Goal: Task Accomplishment & Management: Complete application form

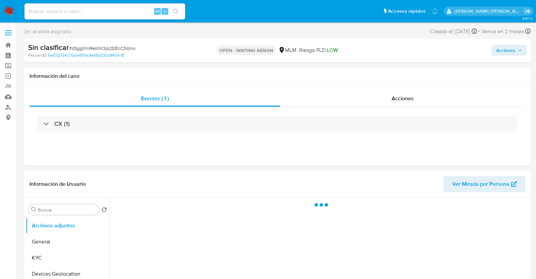
select select "10"
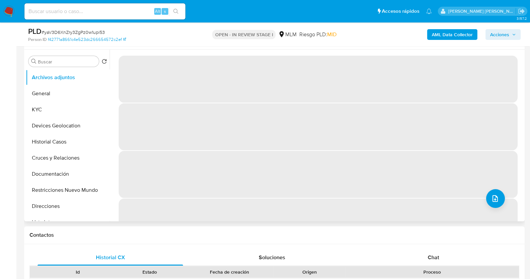
scroll to position [126, 0]
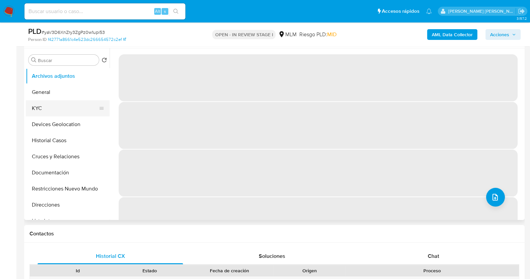
select select "10"
drag, startPoint x: 54, startPoint y: 106, endPoint x: 64, endPoint y: 111, distance: 10.9
click at [55, 106] on button "KYC" at bounding box center [65, 108] width 78 height 16
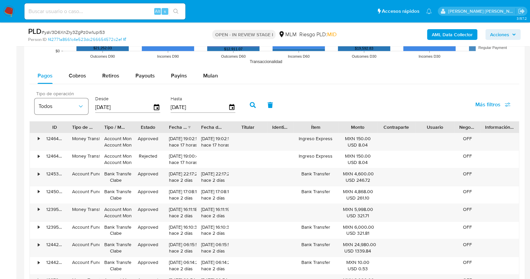
scroll to position [712, 0]
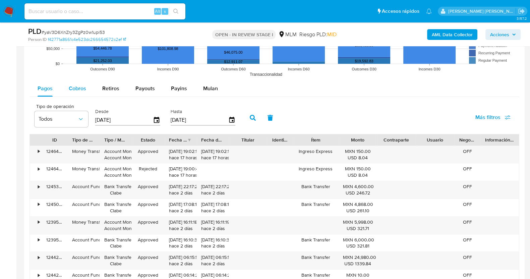
click at [74, 91] on span "Cobros" at bounding box center [77, 88] width 17 height 8
select select "10"
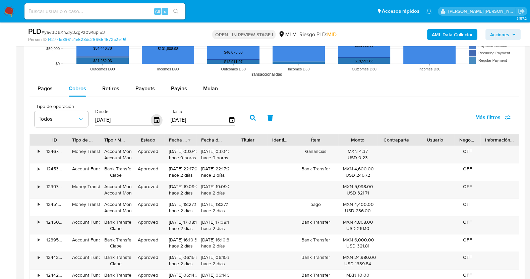
click at [156, 121] on icon "button" at bounding box center [156, 120] width 5 height 6
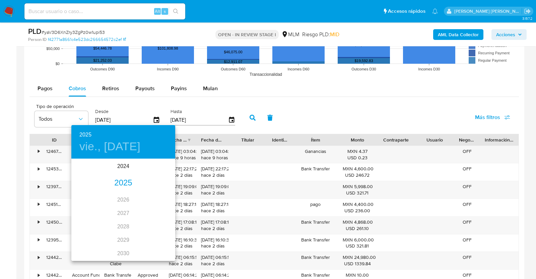
click at [125, 184] on div "2025" at bounding box center [123, 182] width 104 height 13
click at [90, 195] on div "abr." at bounding box center [88, 197] width 35 height 25
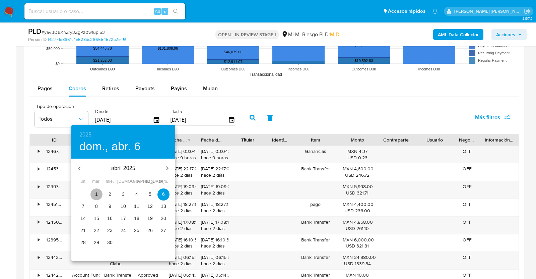
click at [95, 193] on p "1" at bounding box center [96, 194] width 3 height 7
type input "01/04/2025"
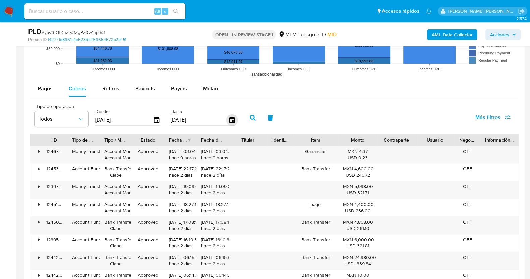
click at [231, 117] on icon "button" at bounding box center [232, 120] width 12 height 12
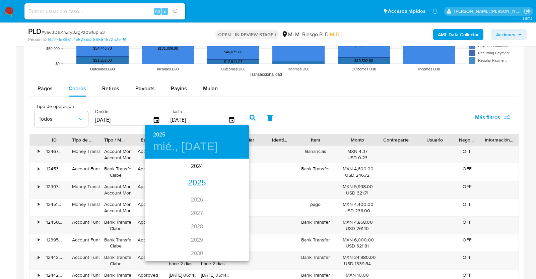
click at [195, 177] on div "2025" at bounding box center [197, 182] width 104 height 13
click at [165, 223] on div "jul." at bounding box center [162, 222] width 35 height 25
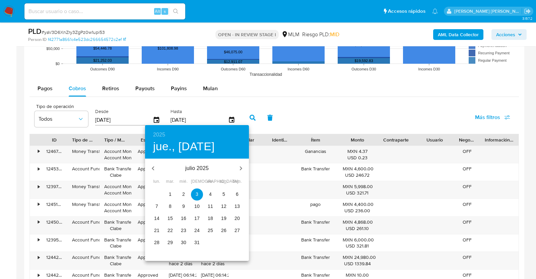
click at [199, 241] on p "31" at bounding box center [196, 242] width 5 height 7
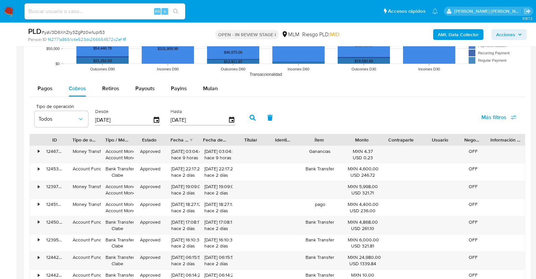
type input "31/07/2025"
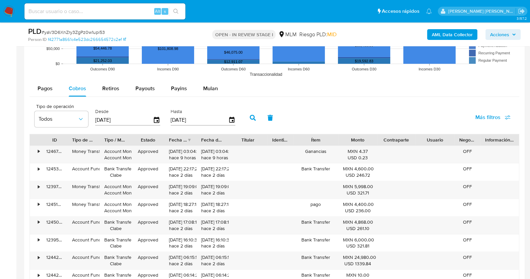
click at [254, 118] on button "button" at bounding box center [252, 118] width 17 height 16
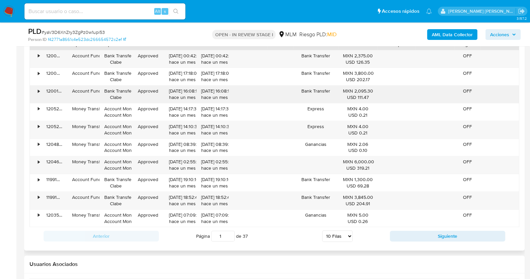
scroll to position [837, 0]
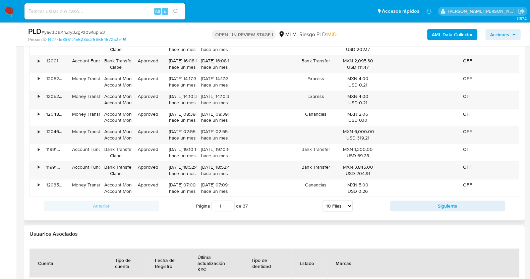
drag, startPoint x: 345, startPoint y: 202, endPoint x: 348, endPoint y: 205, distance: 4.3
click at [345, 202] on select "5 Filas 10 Filas 20 Filas 25 Filas 50 Filas 100 Filas" at bounding box center [337, 205] width 30 height 11
select select "100"
click at [322, 200] on select "5 Filas 10 Filas 20 Filas 25 Filas 50 Filas 100 Filas" at bounding box center [337, 205] width 30 height 11
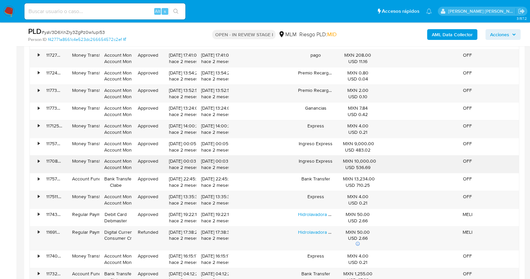
scroll to position [2093, 0]
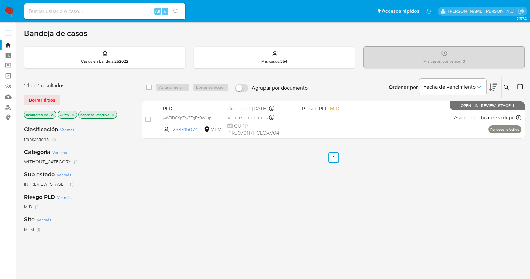
click at [53, 113] on icon "close-filter" at bounding box center [52, 115] width 4 height 4
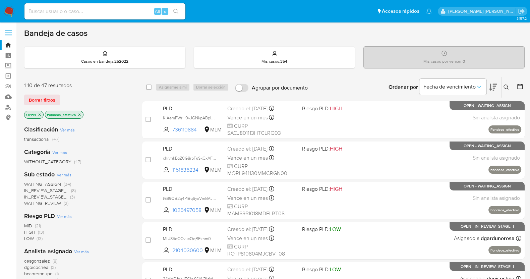
click at [506, 85] on icon at bounding box center [505, 86] width 5 height 5
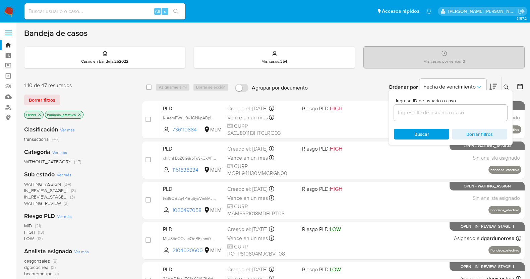
click at [427, 103] on div "Ingrese ID de usuario o caso" at bounding box center [450, 109] width 113 height 22
click at [434, 114] on input at bounding box center [450, 112] width 113 height 9
paste input "1833300924"
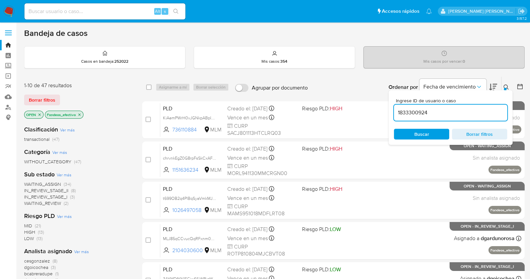
type input "1833300924"
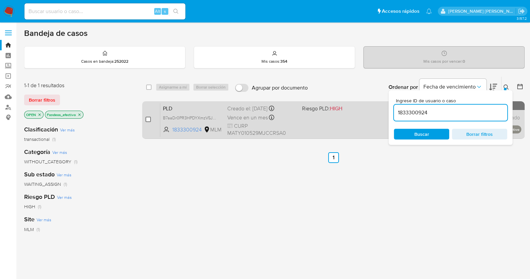
click at [148, 118] on input "checkbox" at bounding box center [147, 119] width 5 height 5
checkbox input "true"
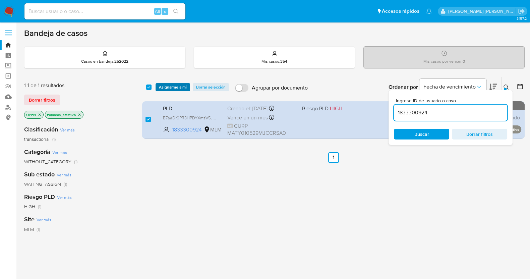
click at [168, 88] on span "Asignarme a mí" at bounding box center [173, 87] width 28 height 7
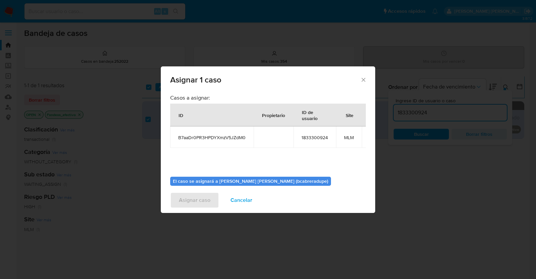
scroll to position [41, 0]
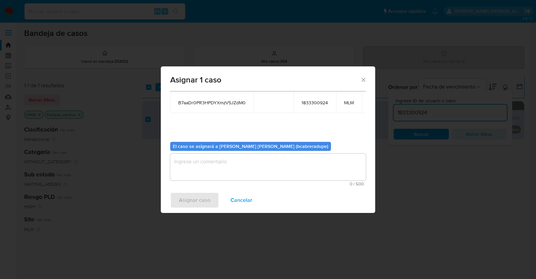
click at [266, 157] on textarea "assign-modal" at bounding box center [268, 166] width 196 height 27
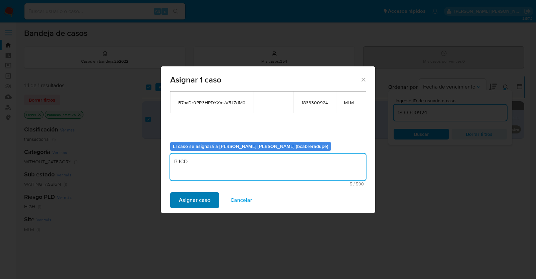
type textarea "BJCD"
click at [203, 198] on span "Asignar caso" at bounding box center [194, 200] width 31 height 15
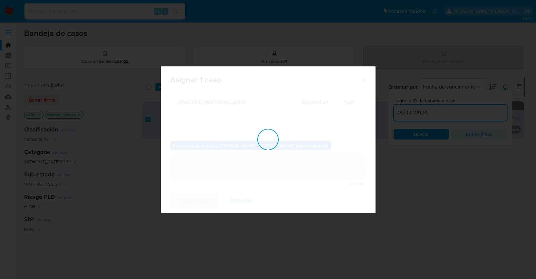
checkbox input "false"
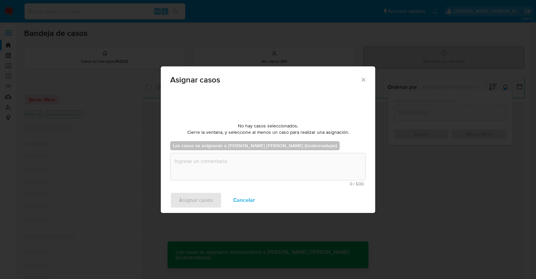
scroll to position [40, 0]
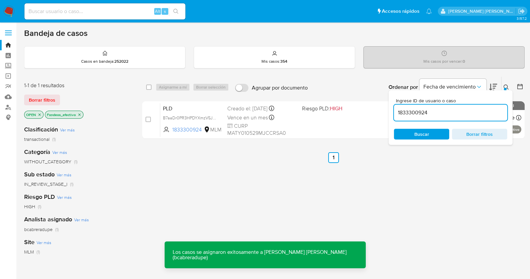
click at [419, 112] on input "1833300924" at bounding box center [450, 112] width 113 height 9
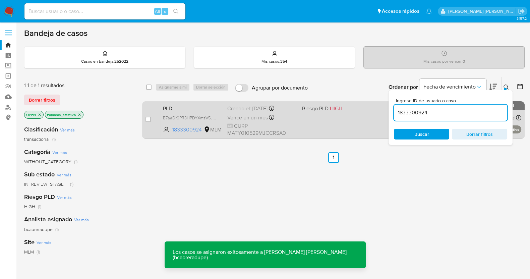
paste input "495520872"
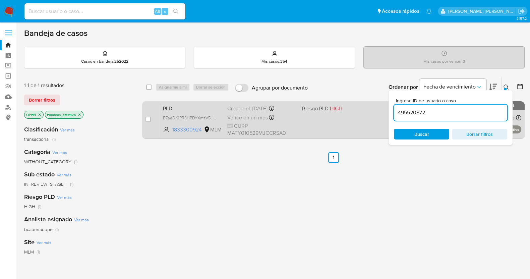
type input "495520872"
click at [149, 118] on input "checkbox" at bounding box center [147, 119] width 5 height 5
checkbox input "true"
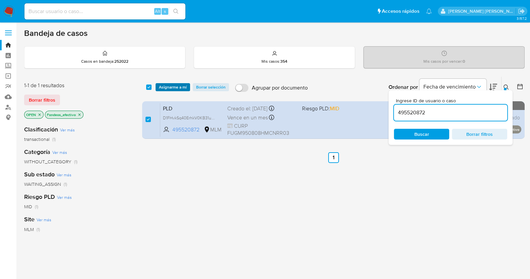
click at [172, 84] on span "Asignarme a mí" at bounding box center [173, 87] width 28 height 7
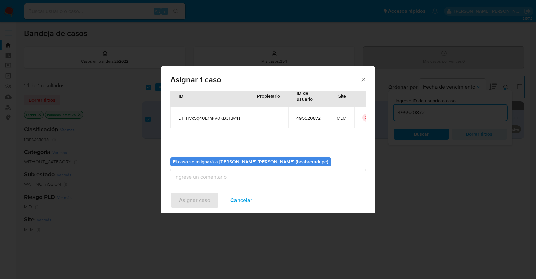
scroll to position [35, 0]
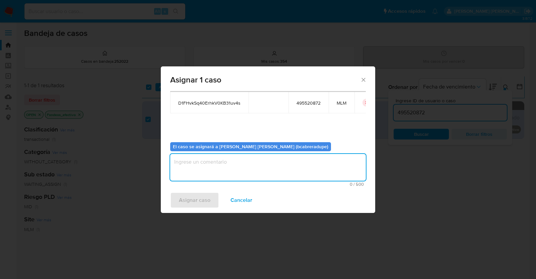
click at [264, 179] on textarea "assign-modal" at bounding box center [268, 167] width 196 height 27
type textarea "BJCD"
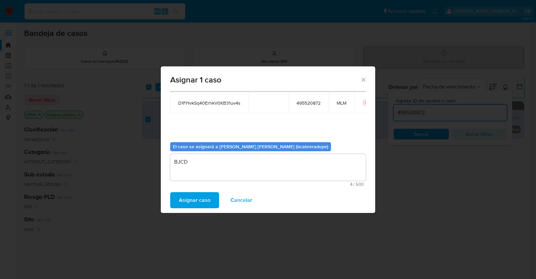
click at [198, 199] on span "Asignar caso" at bounding box center [194, 200] width 31 height 15
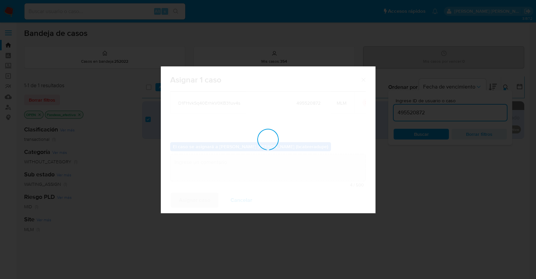
checkbox input "false"
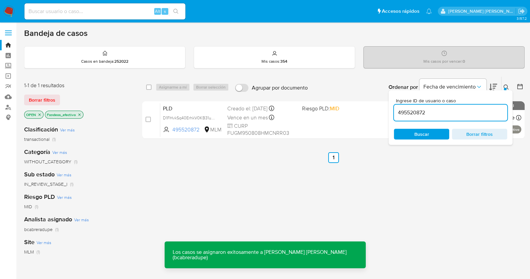
click at [414, 112] on input "495520872" at bounding box center [450, 112] width 113 height 9
paste input "2244800381"
type input "2244800381"
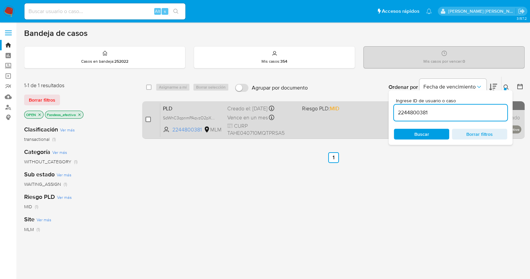
click at [147, 120] on input "checkbox" at bounding box center [147, 119] width 5 height 5
checkbox input "true"
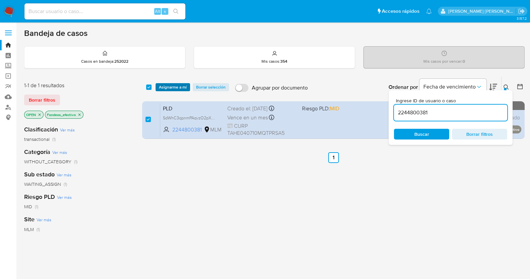
click at [183, 84] on span "Asignarme a mí" at bounding box center [173, 87] width 28 height 7
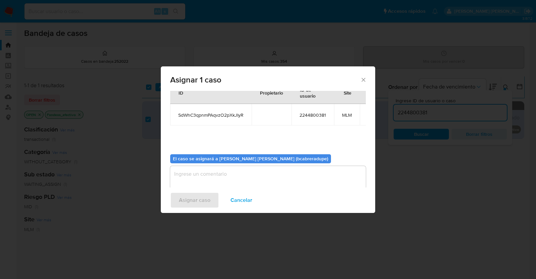
scroll to position [35, 0]
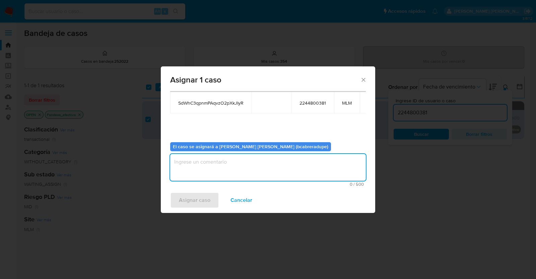
click at [263, 164] on textarea "assign-modal" at bounding box center [268, 167] width 196 height 27
type textarea "BJCD"
click at [190, 200] on span "Asignar caso" at bounding box center [194, 200] width 31 height 15
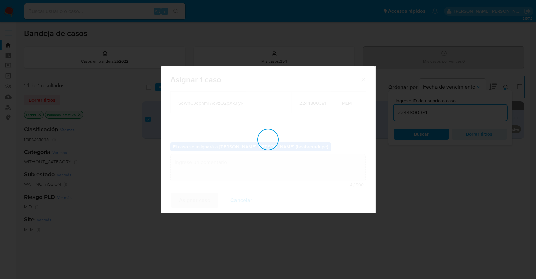
checkbox input "false"
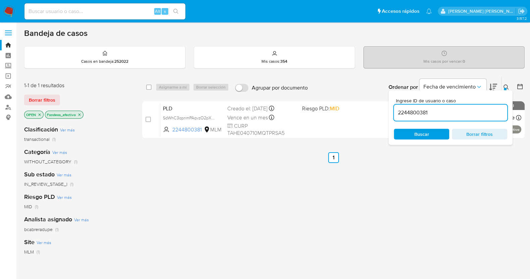
click at [412, 110] on input "2244800381" at bounding box center [450, 112] width 113 height 9
paste input "01211486"
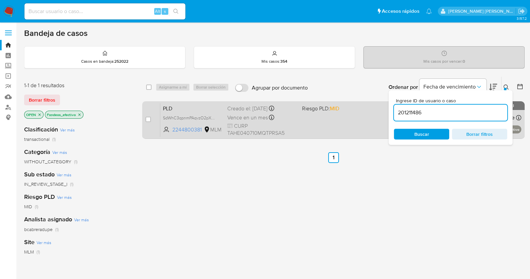
type input "201211486"
click at [147, 118] on input "checkbox" at bounding box center [147, 119] width 5 height 5
checkbox input "true"
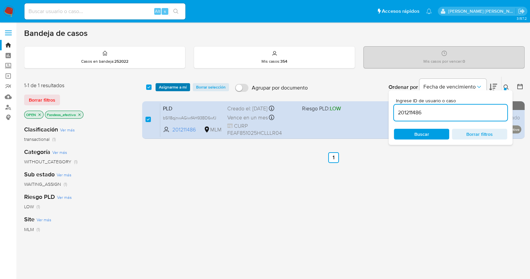
click at [172, 86] on span "Asignarme a mí" at bounding box center [173, 87] width 28 height 7
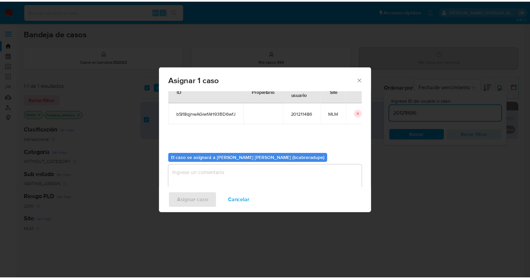
scroll to position [35, 0]
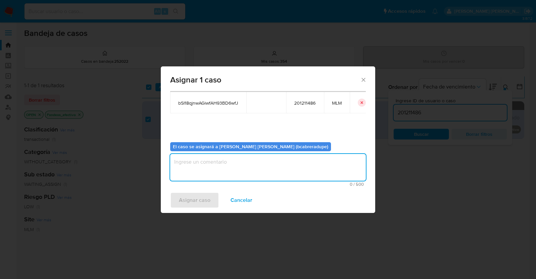
click at [289, 162] on textarea "assign-modal" at bounding box center [268, 167] width 196 height 27
type textarea "BJCD"
click at [200, 203] on span "Asignar caso" at bounding box center [194, 200] width 31 height 15
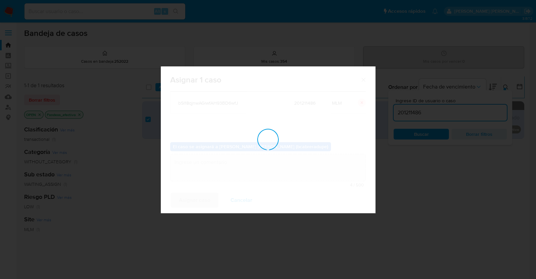
checkbox input "false"
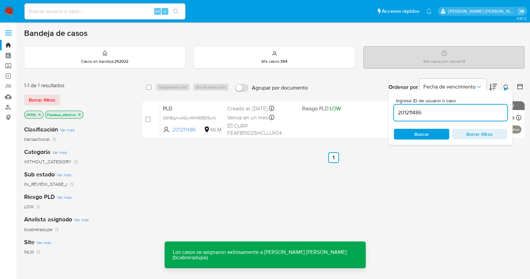
click at [254, 194] on div "select-all-cases-checkbox Asignarme a mí Borrar selección Agrupar por documento…" at bounding box center [333, 227] width 382 height 303
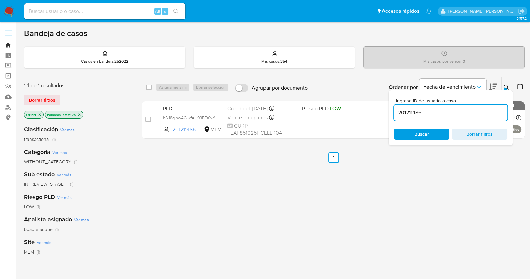
click at [8, 44] on link "Bandeja" at bounding box center [40, 45] width 80 height 10
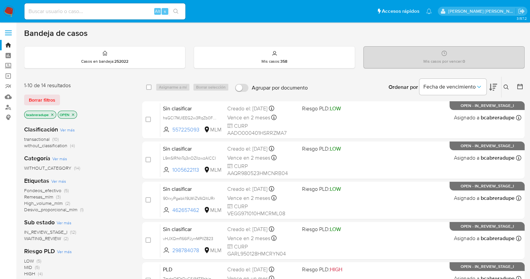
click at [44, 191] on span "Fondeos_efectivo" at bounding box center [42, 190] width 37 height 7
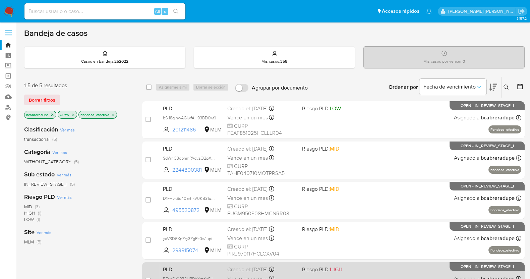
scroll to position [105, 0]
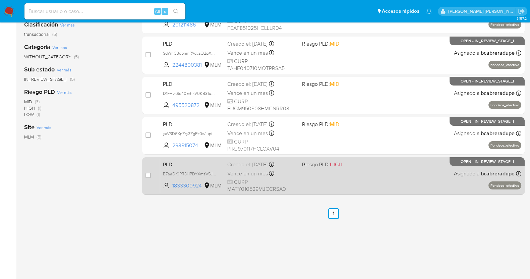
click at [260, 169] on div "Vence en un mes Vence el 11/10/2025 02:04:15" at bounding box center [261, 173] width 69 height 9
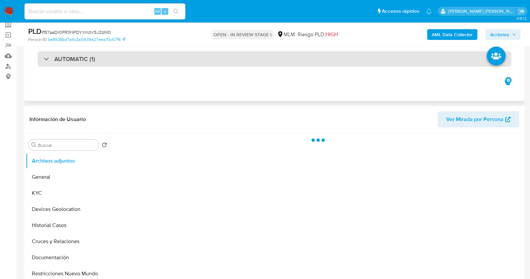
scroll to position [83, 0]
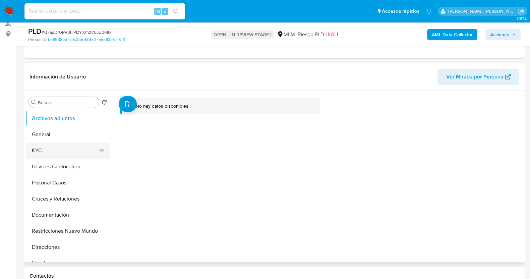
select select "10"
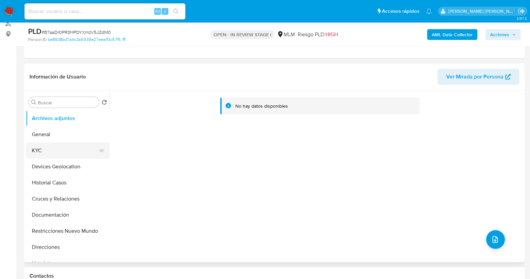
click at [70, 150] on button "KYC" at bounding box center [65, 150] width 78 height 16
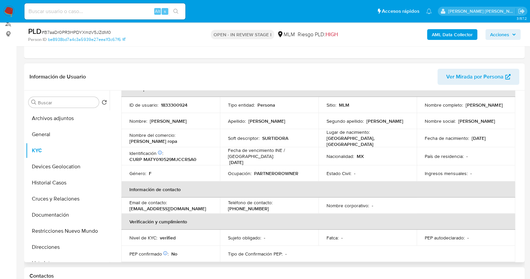
scroll to position [0, 0]
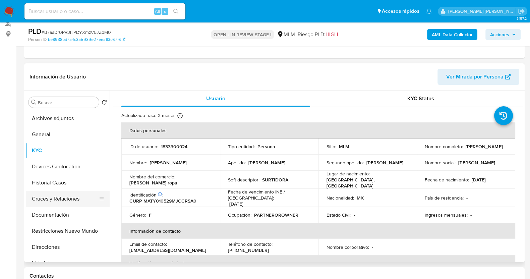
click at [55, 190] on button "Historial Casos" at bounding box center [68, 183] width 84 height 16
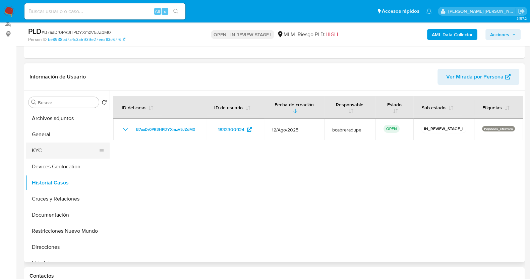
click at [58, 152] on button "KYC" at bounding box center [65, 150] width 78 height 16
